Goal: Transaction & Acquisition: Purchase product/service

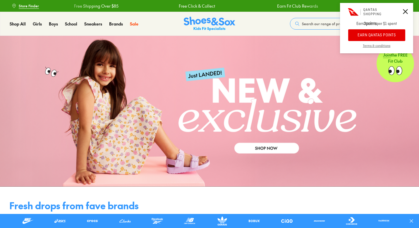
click at [406, 12] on icon at bounding box center [405, 11] width 5 height 5
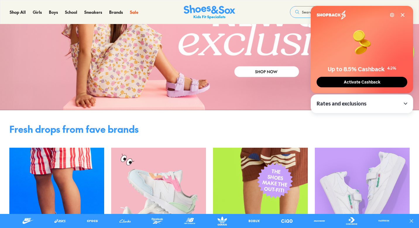
scroll to position [90, 0]
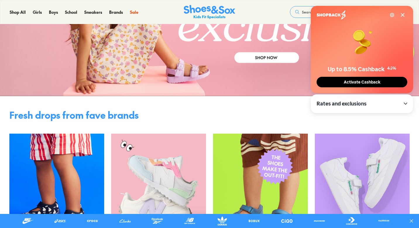
click at [402, 15] on icon at bounding box center [403, 15] width 5 height 5
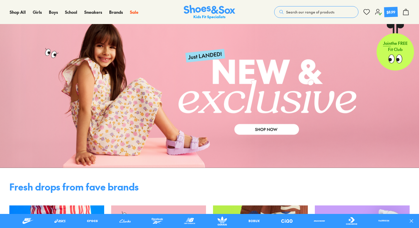
scroll to position [0, 0]
click at [317, 8] on button "Search our range of products" at bounding box center [316, 12] width 84 height 12
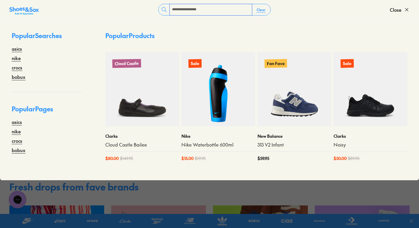
type input "**********"
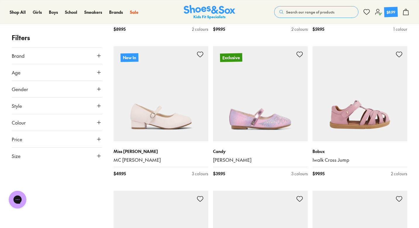
scroll to position [203, 0]
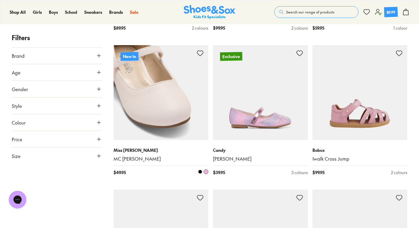
click at [165, 108] on img at bounding box center [161, 92] width 95 height 95
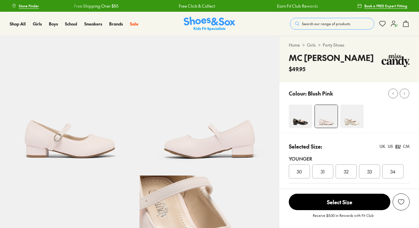
select select "*"
click at [351, 117] on img at bounding box center [352, 116] width 23 height 23
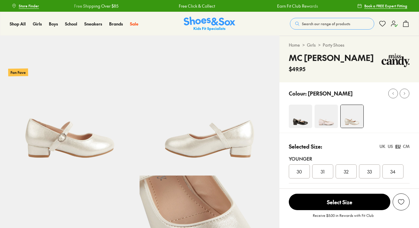
select select "*"
